Goal: Navigation & Orientation: Find specific page/section

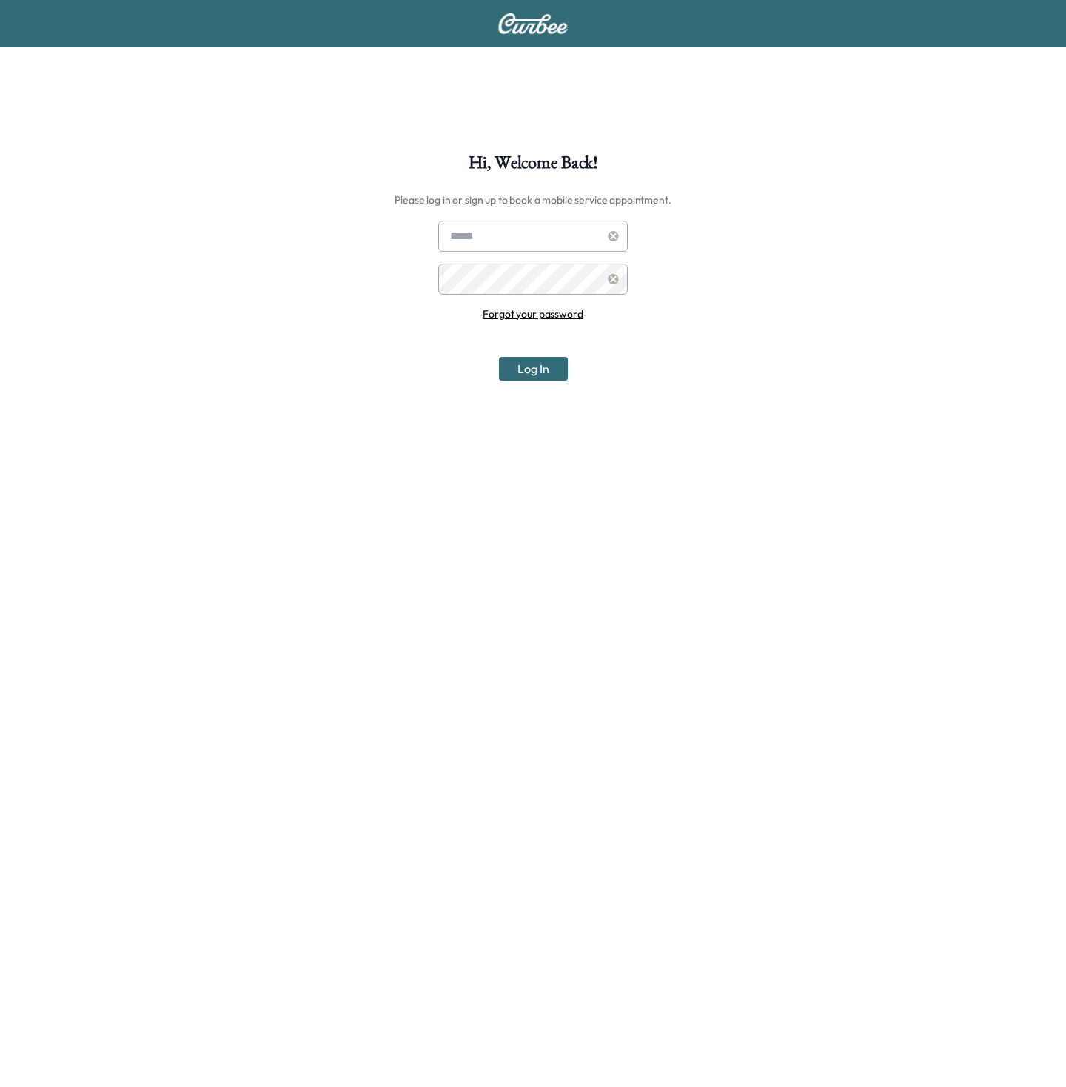
click at [485, 236] on input "text" at bounding box center [533, 236] width 190 height 31
type input "**********"
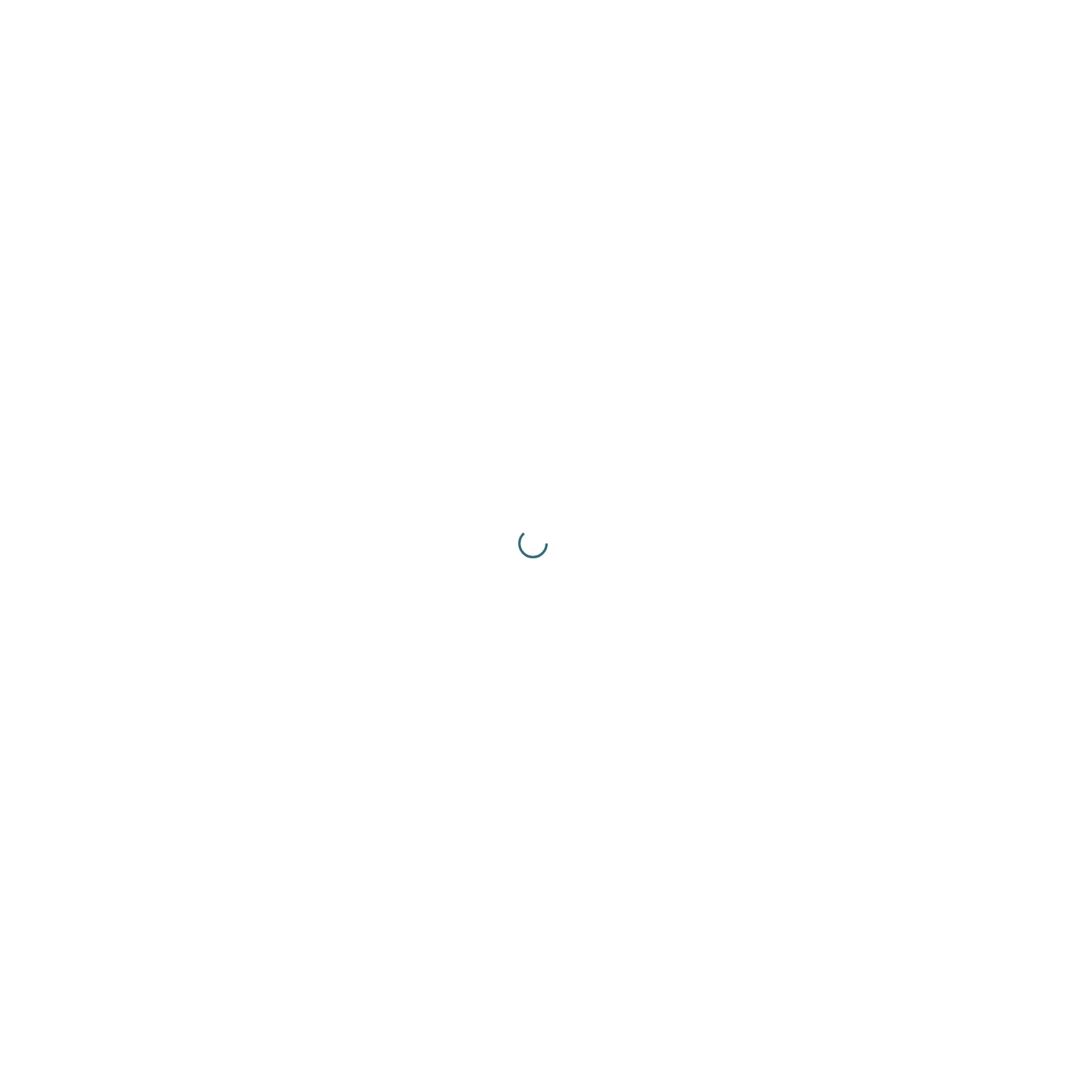
click at [523, 376] on div at bounding box center [533, 543] width 1066 height 1087
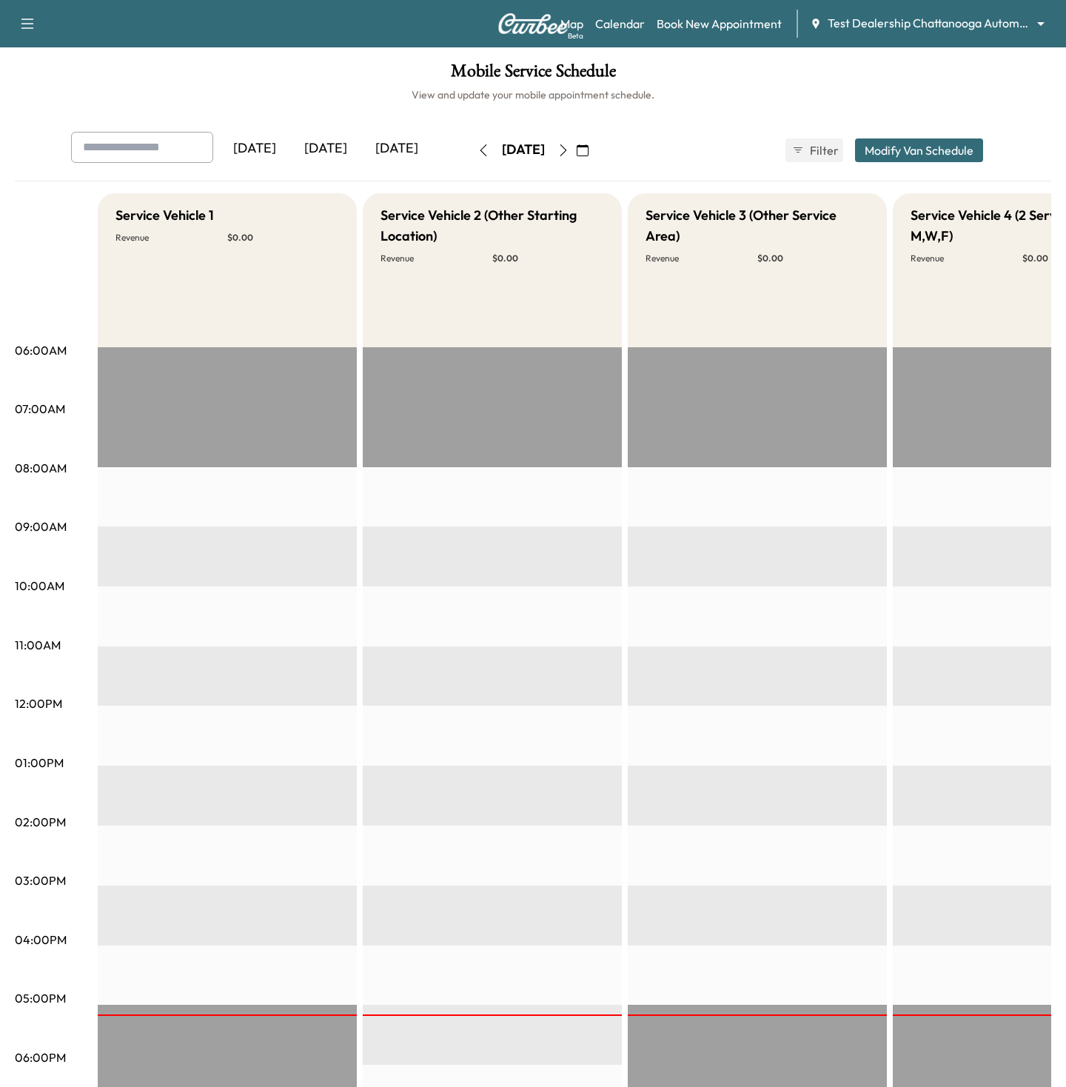
click at [906, 14] on div "Map Beta Calendar Book New Appointment Test Dealership Chattanooga Automotive *…" at bounding box center [808, 24] width 494 height 28
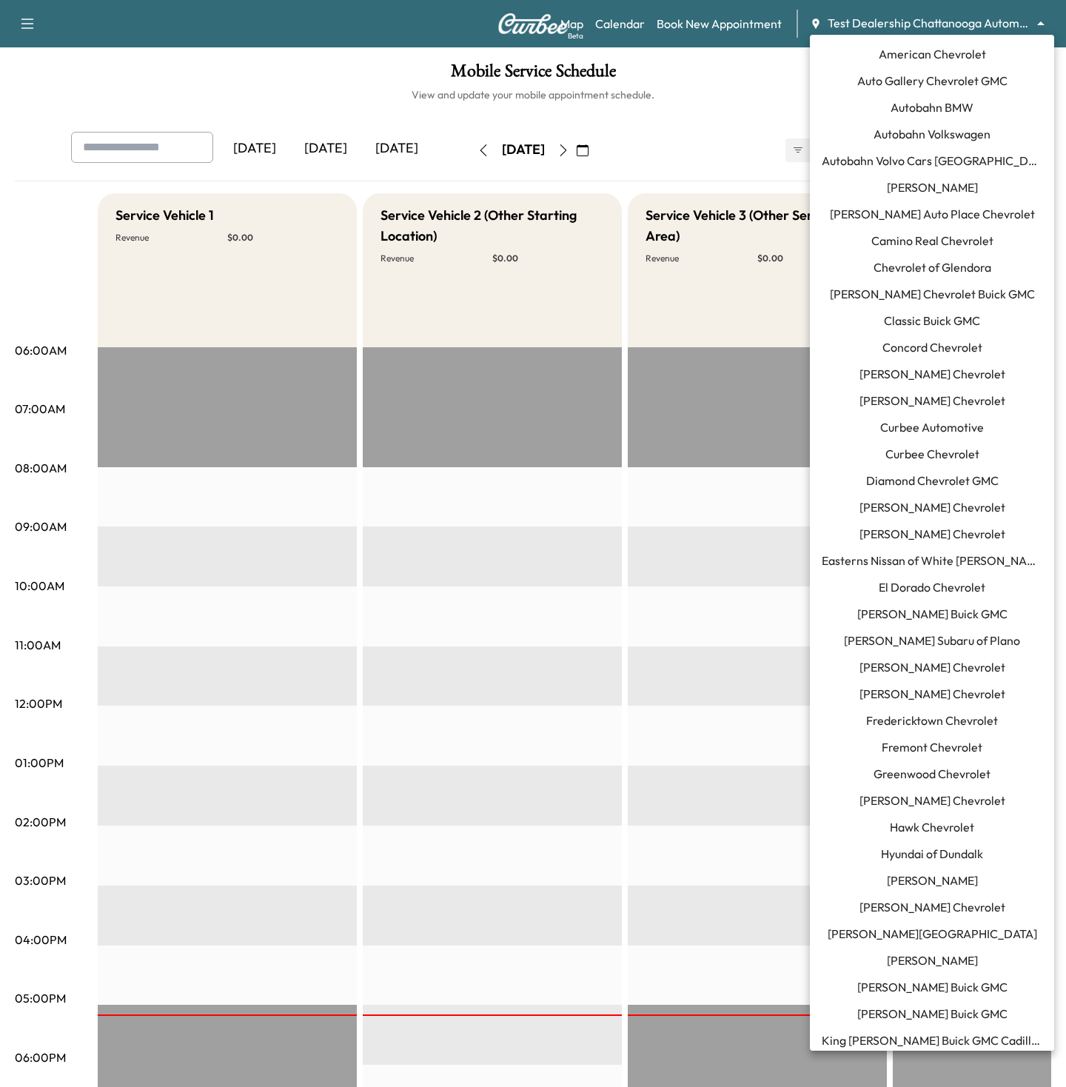
click at [900, 17] on body "Support Log Out Map Beta Calendar Book New Appointment Test Dealership Chattano…" at bounding box center [533, 543] width 1066 height 1087
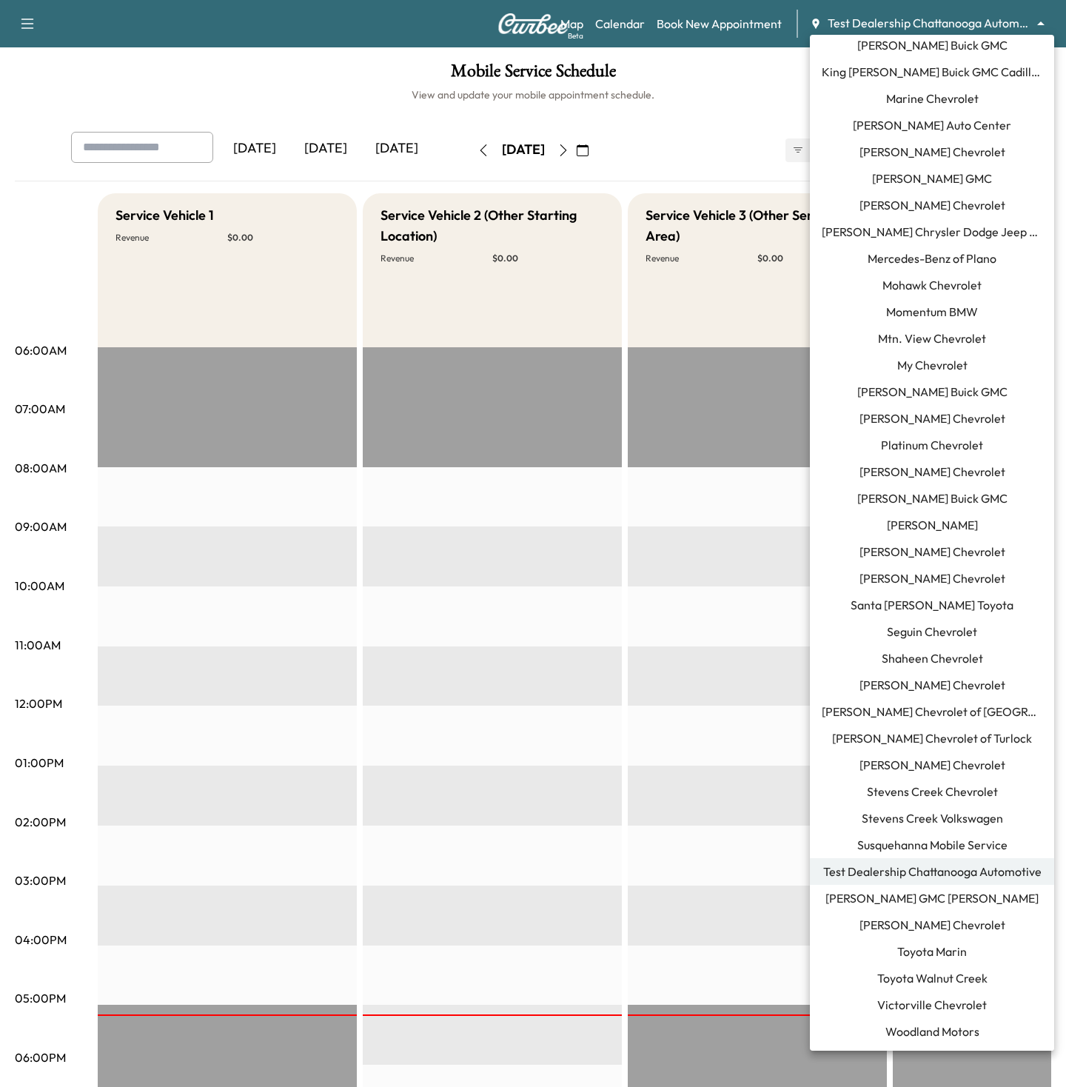
click at [925, 642] on li "Seguin Chevrolet" at bounding box center [932, 631] width 244 height 27
